Goal: Information Seeking & Learning: Understand process/instructions

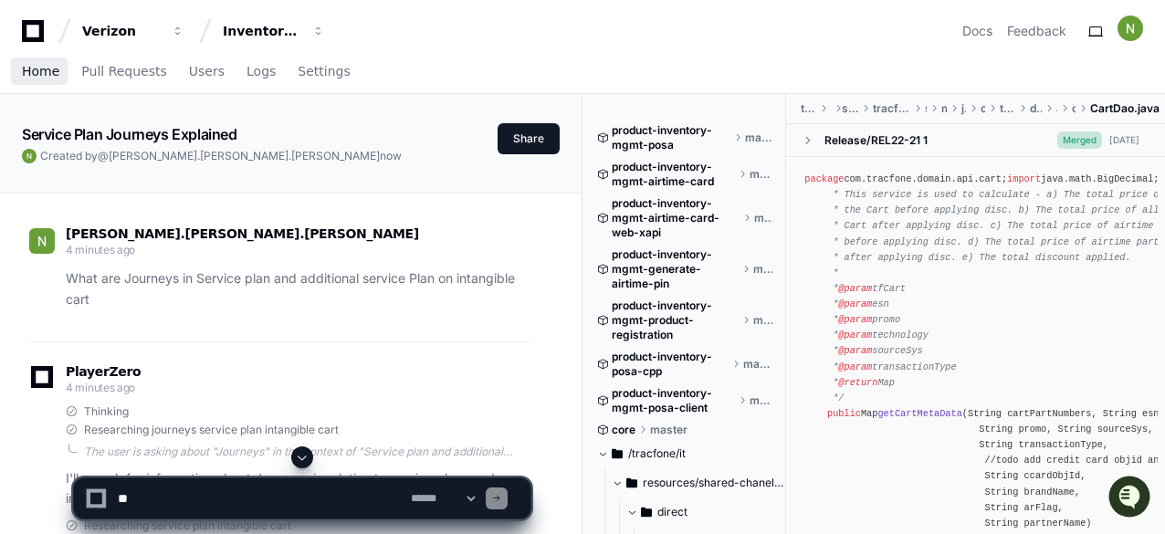
click at [31, 77] on span "Home" at bounding box center [40, 71] width 37 height 11
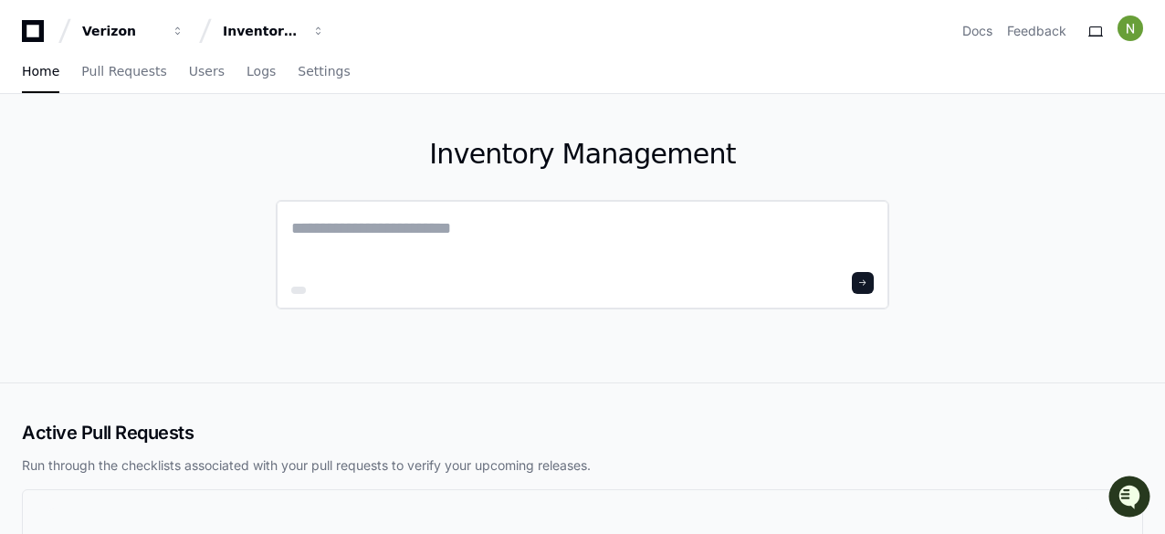
click at [311, 222] on textarea at bounding box center [582, 240] width 582 height 51
click at [317, 220] on textarea at bounding box center [582, 240] width 582 height 51
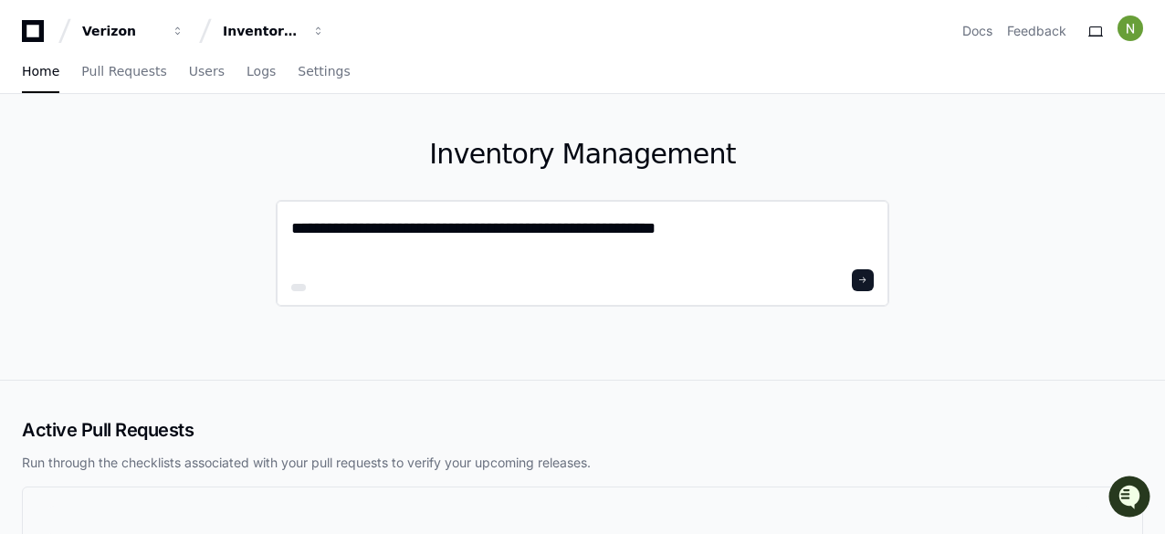
type textarea "**********"
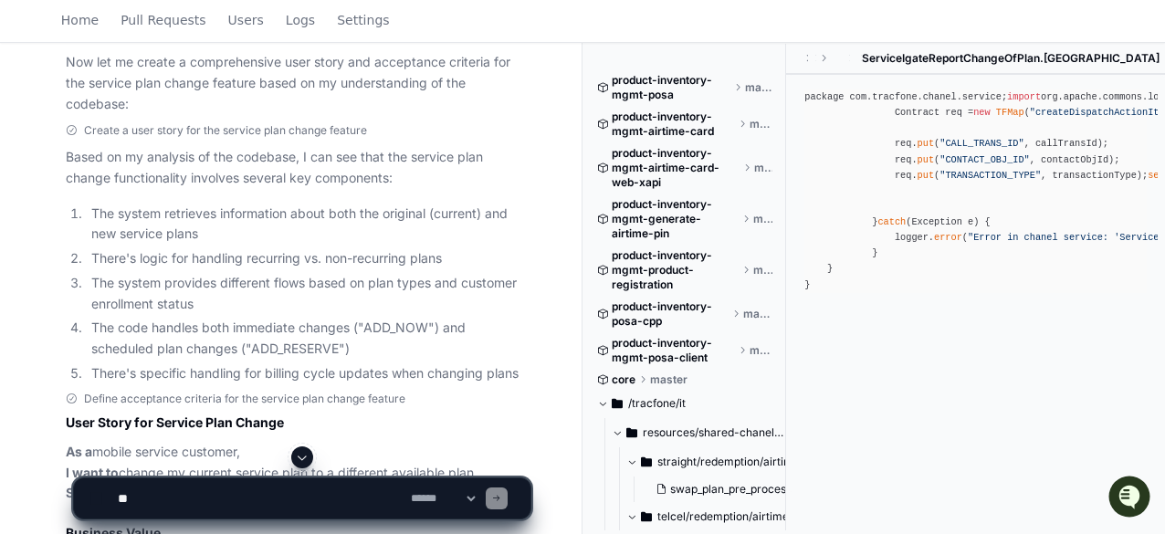
scroll to position [913, 0]
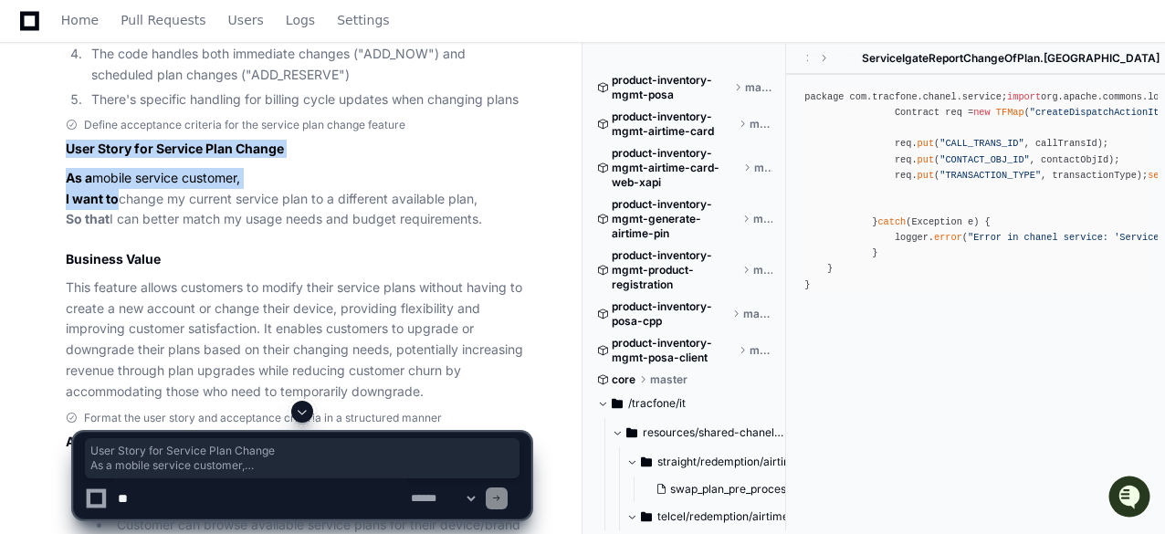
drag, startPoint x: 58, startPoint y: 146, endPoint x: 115, endPoint y: 190, distance: 72.3
click at [115, 190] on div "Define acceptance criteria for the service plan change feature User Story for S…" at bounding box center [279, 260] width 501 height 285
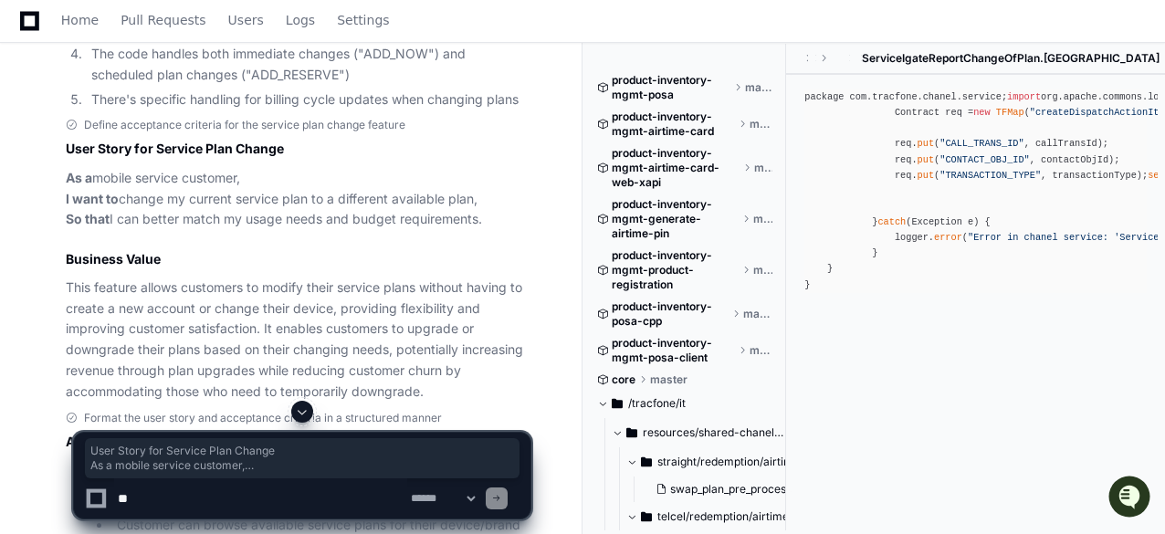
click at [120, 194] on p "As a mobile service customer, I want to change my current service plan to a dif…" at bounding box center [298, 199] width 465 height 62
drag, startPoint x: 68, startPoint y: 174, endPoint x: 495, endPoint y: 217, distance: 429.3
click at [495, 217] on p "As a mobile service customer, I want to change my current service plan to a dif…" at bounding box center [298, 199] width 465 height 62
copy p "As a mobile service customer, I want to change my current service plan to a dif…"
click at [205, 257] on h3 "Business Value" at bounding box center [298, 259] width 465 height 18
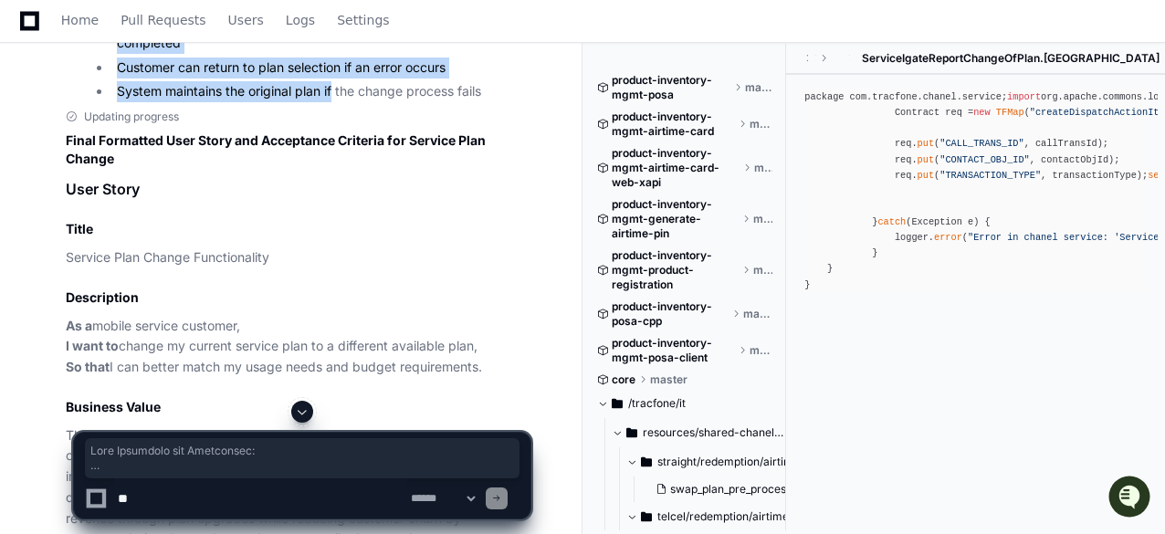
scroll to position [2008, 0]
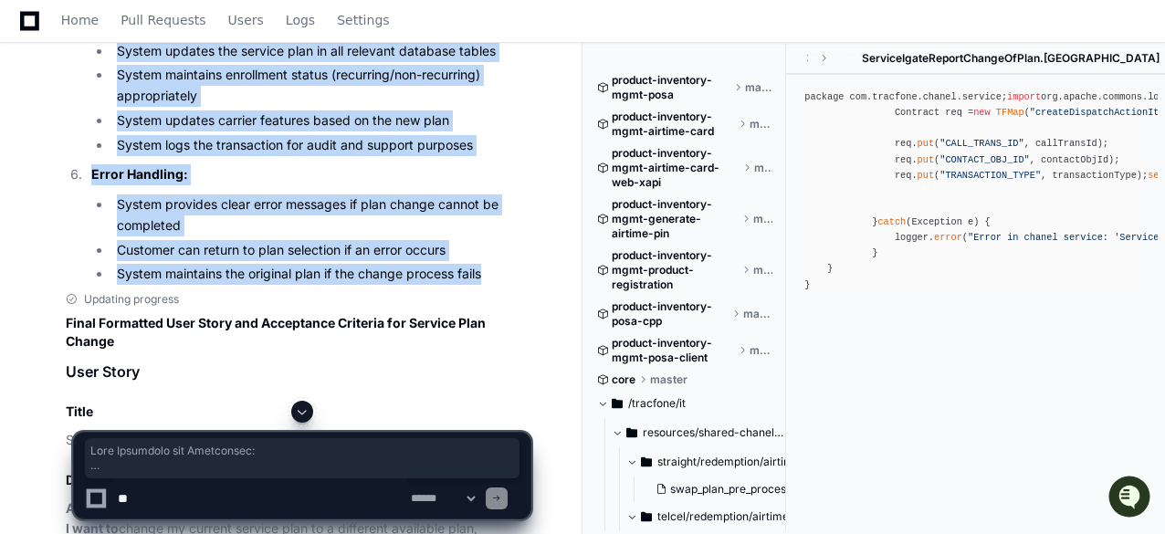
drag, startPoint x: 50, startPoint y: 193, endPoint x: 487, endPoint y: 280, distance: 445.9
copy ol "Plan Selection and Comparison: Customer can view their current service plan det…"
